Goal: Find specific page/section: Find specific page/section

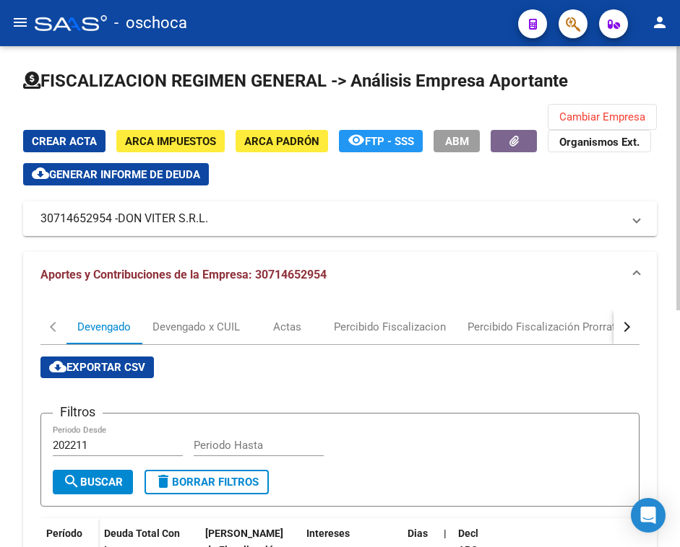
scroll to position [263, 0]
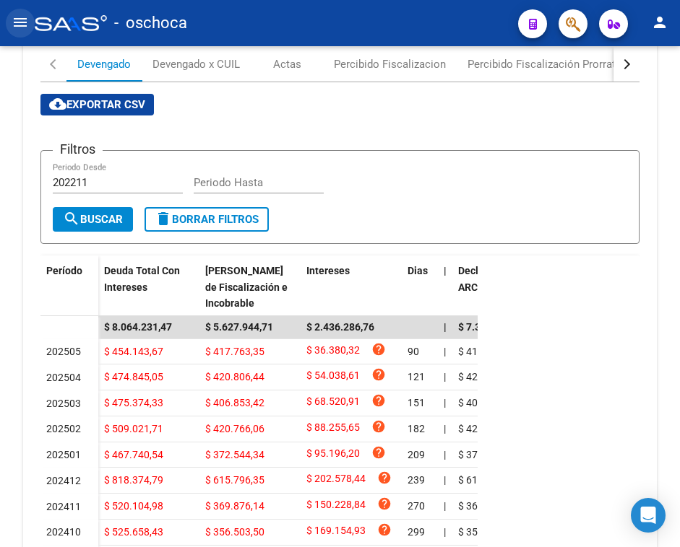
click at [9, 14] on button "menu" at bounding box center [20, 23] width 29 height 29
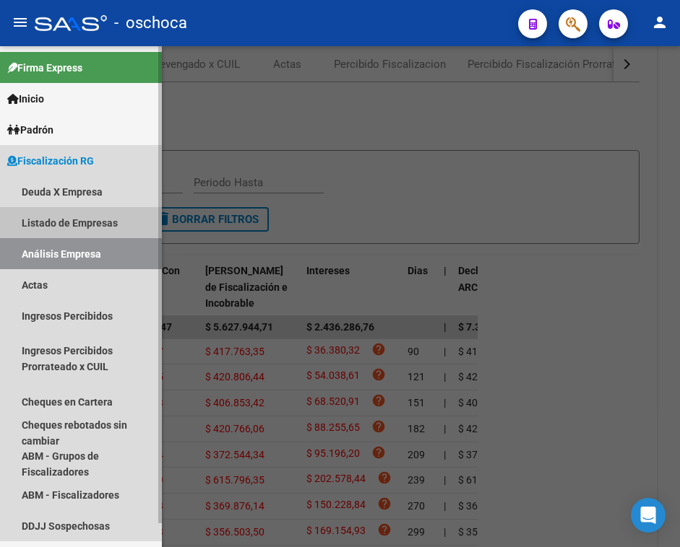
click at [57, 220] on link "Listado de Empresas" at bounding box center [81, 222] width 162 height 31
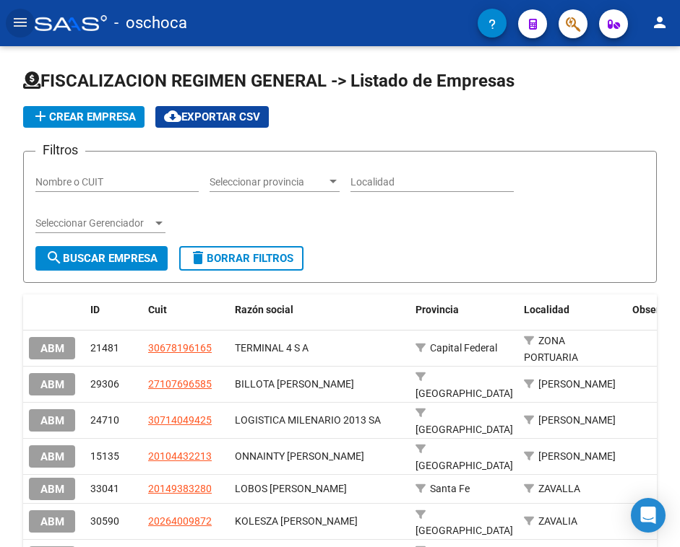
click at [14, 17] on mat-icon "menu" at bounding box center [20, 22] width 17 height 17
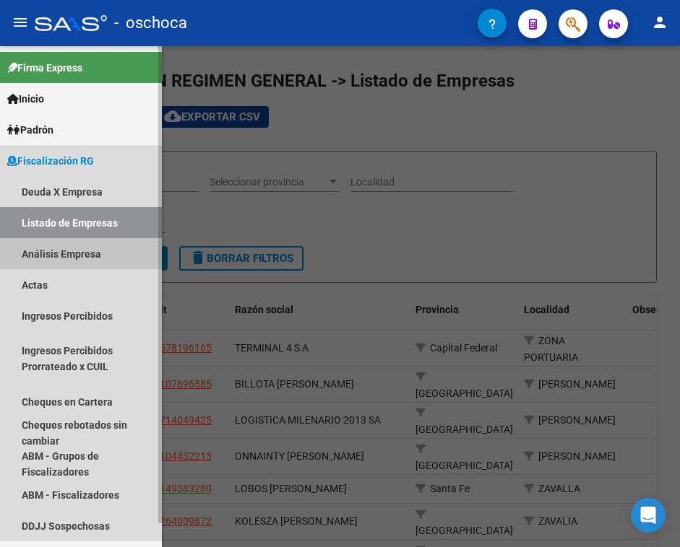
click at [52, 252] on link "Análisis Empresa" at bounding box center [81, 253] width 162 height 31
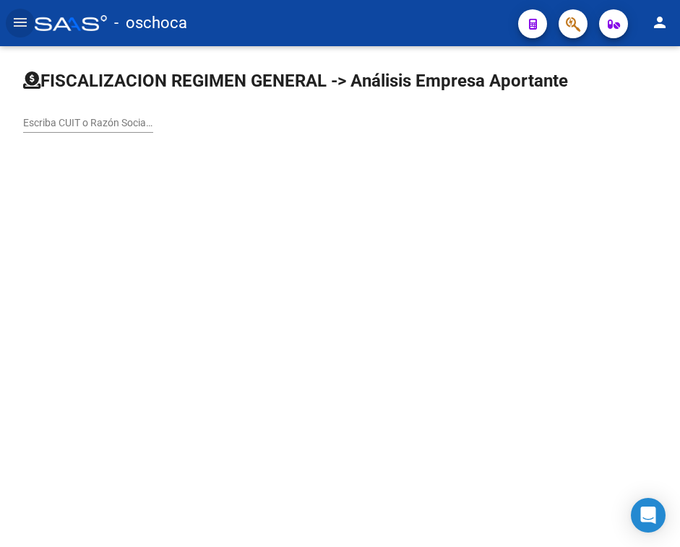
drag, startPoint x: 247, startPoint y: 209, endPoint x: 235, endPoint y: 201, distance: 14.0
click at [245, 205] on div at bounding box center [340, 296] width 680 height 501
click at [87, 113] on div "Escriba CUIT o Razón Social para buscar" at bounding box center [88, 118] width 130 height 29
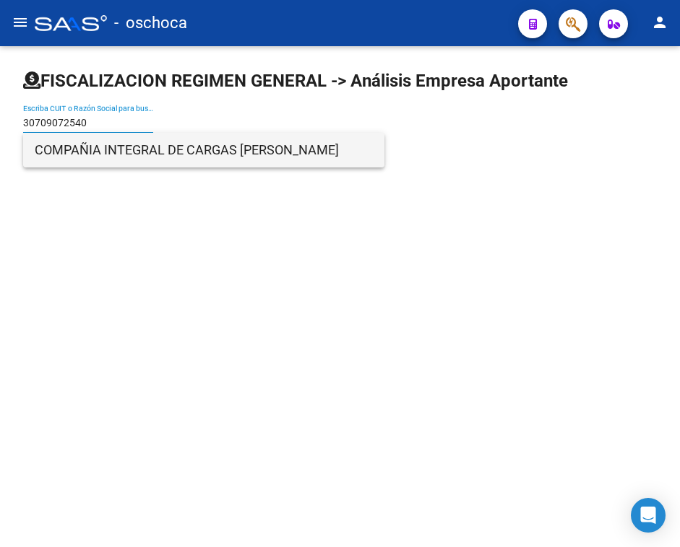
type input "30709072540"
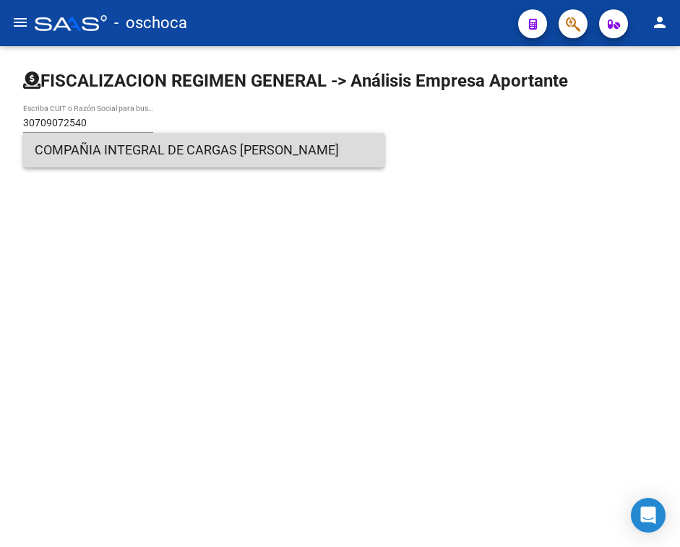
click at [100, 161] on span "COMPAÑIA INTEGRAL DE CARGAS [PERSON_NAME]" at bounding box center [204, 150] width 338 height 35
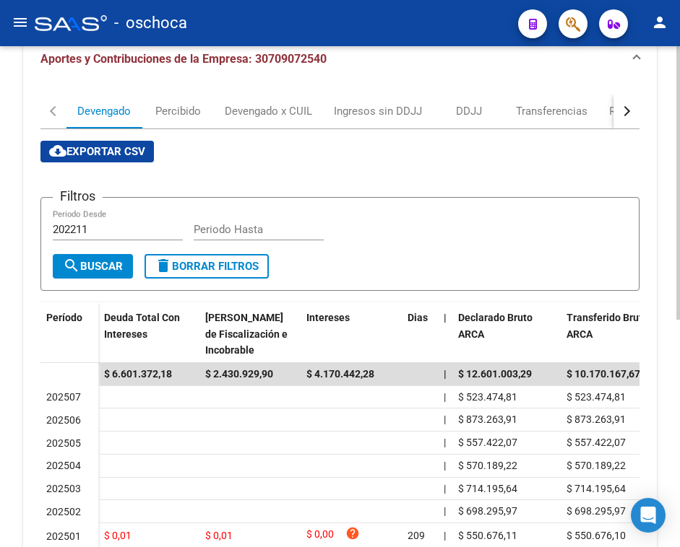
scroll to position [217, 0]
